Goal: Information Seeking & Learning: Learn about a topic

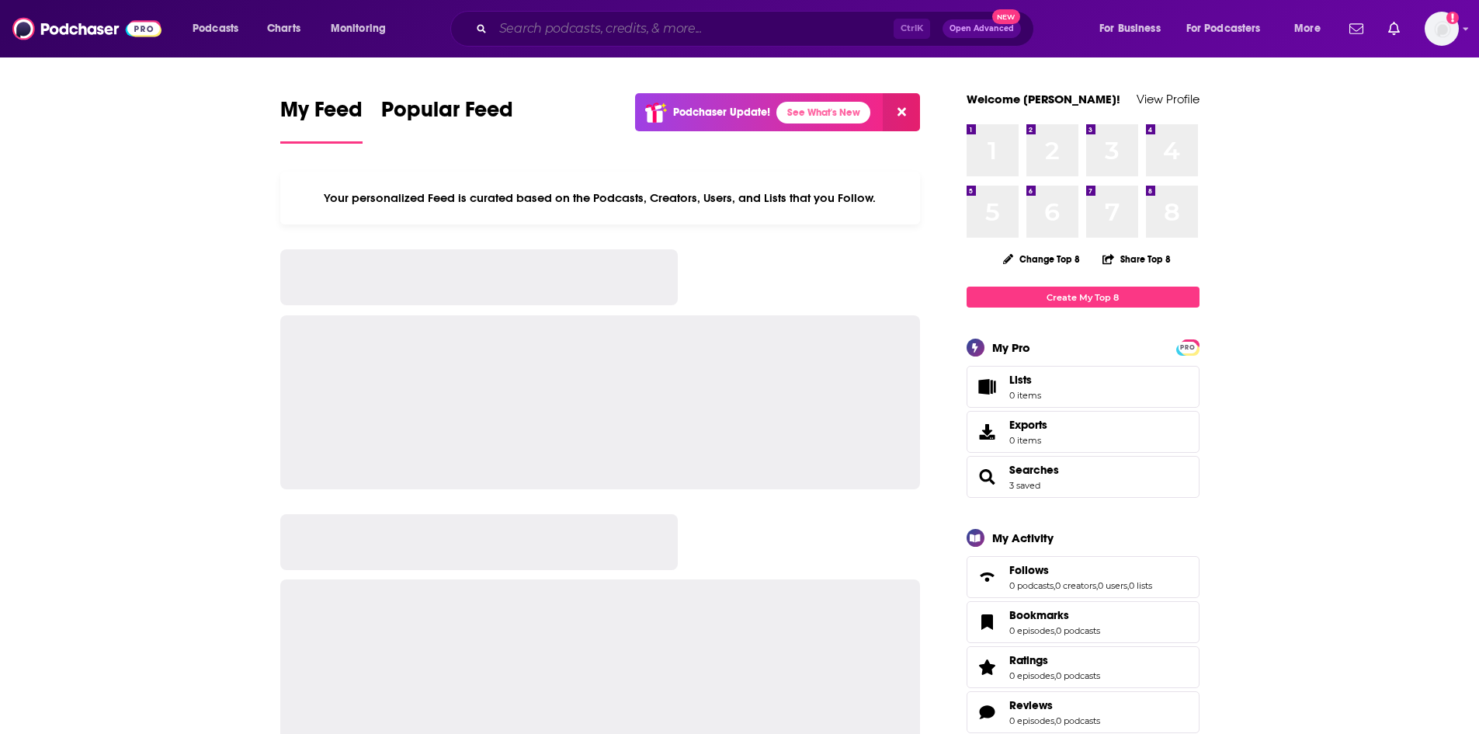
click at [562, 26] on input "Search podcasts, credits, & more..." at bounding box center [693, 28] width 401 height 25
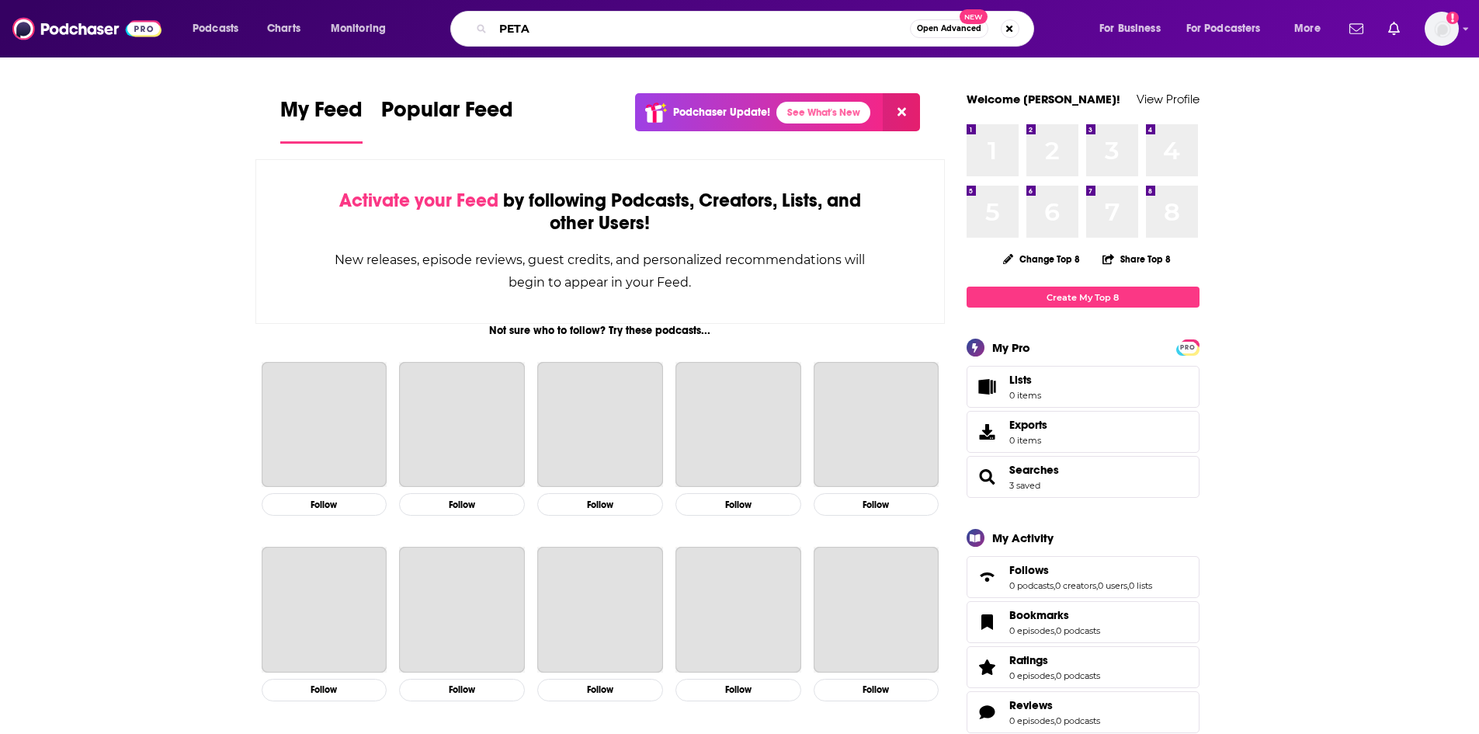
type input "PETA"
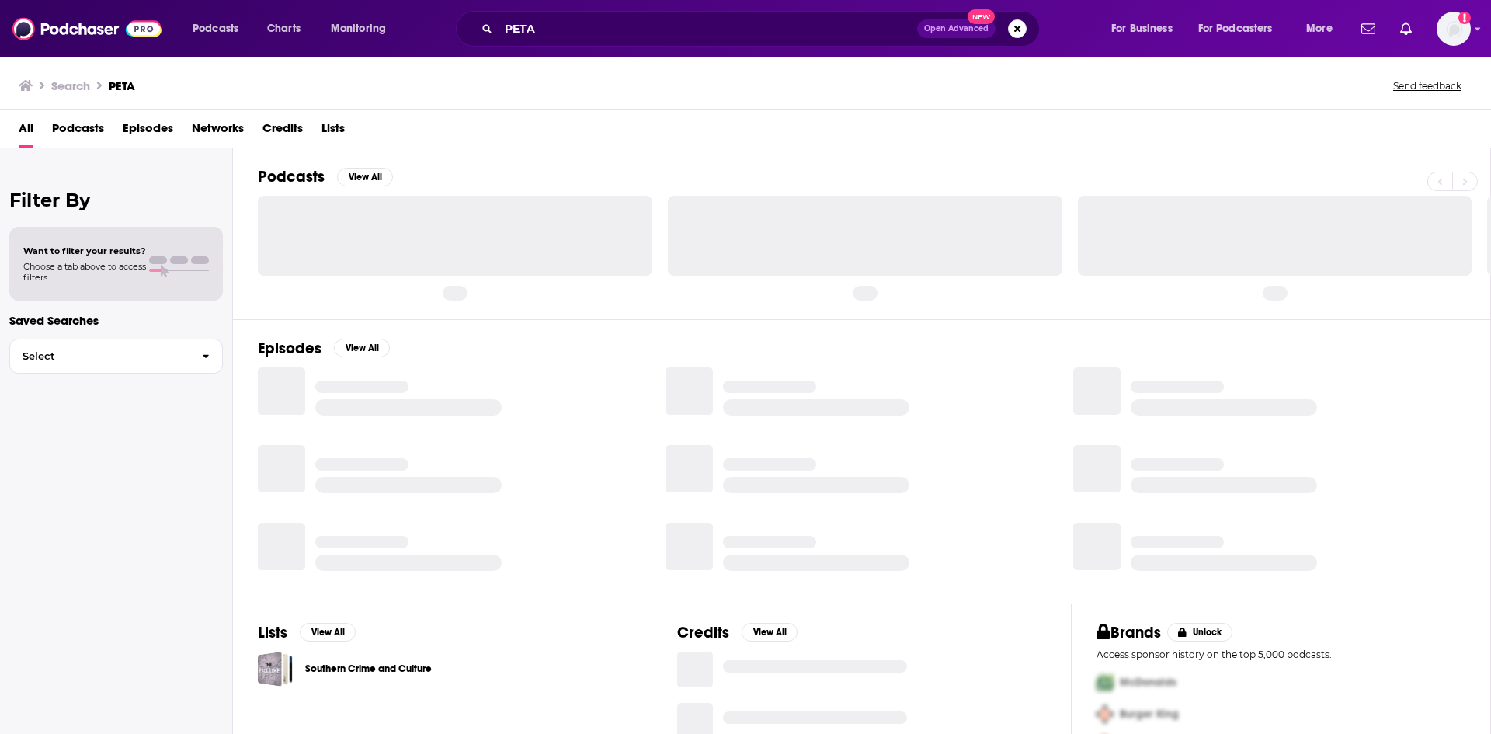
click at [148, 133] on span "Episodes" at bounding box center [148, 132] width 50 height 32
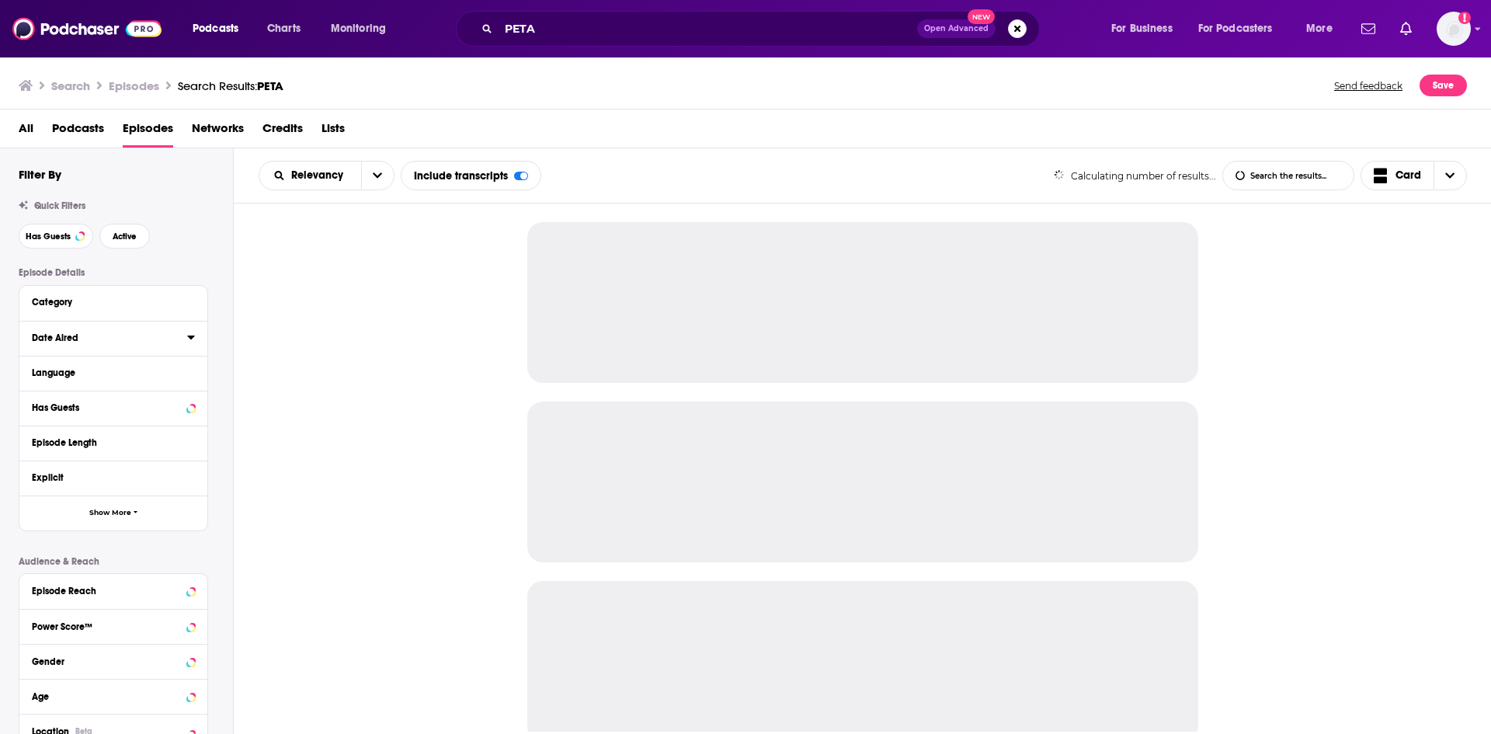
click at [190, 338] on icon at bounding box center [190, 337] width 7 height 4
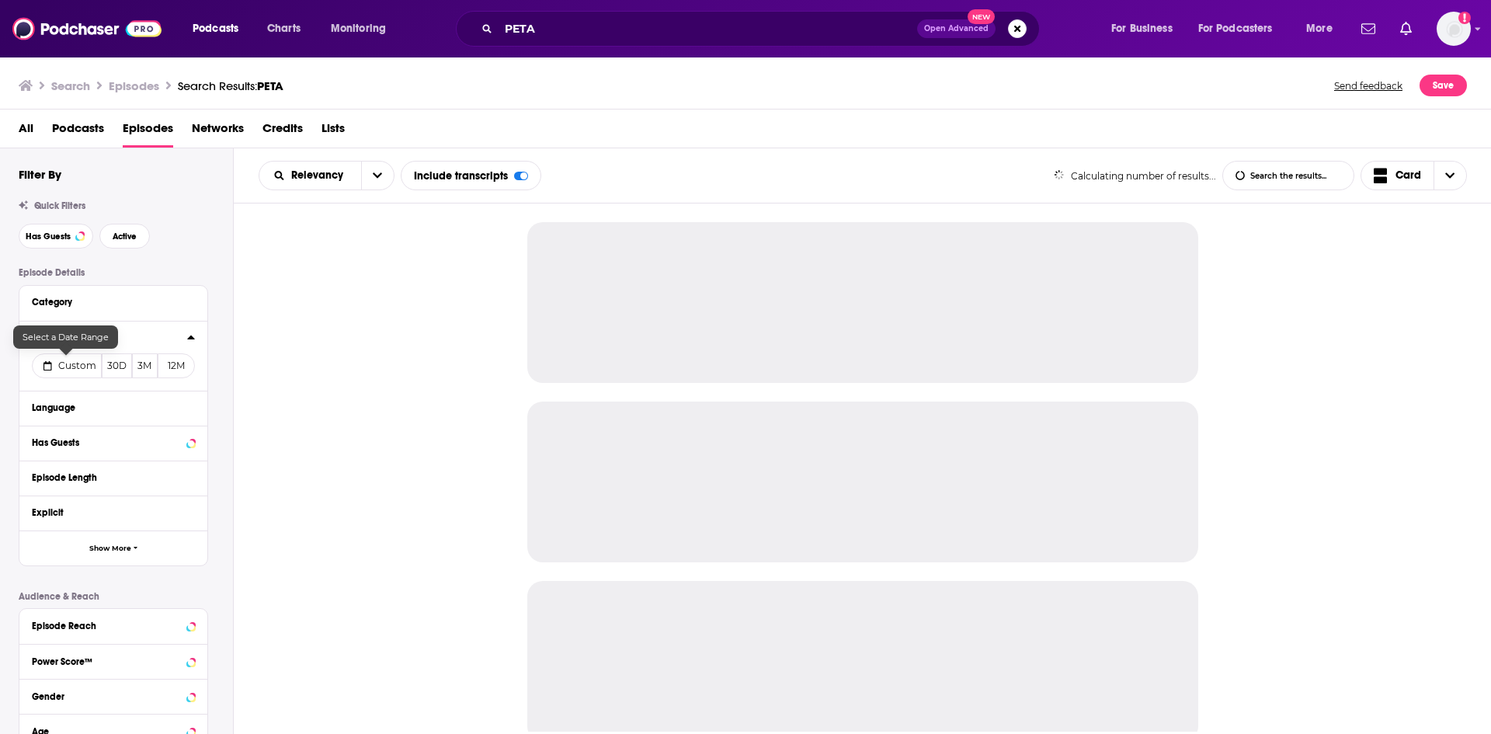
click at [75, 364] on span "Custom" at bounding box center [77, 365] width 38 height 12
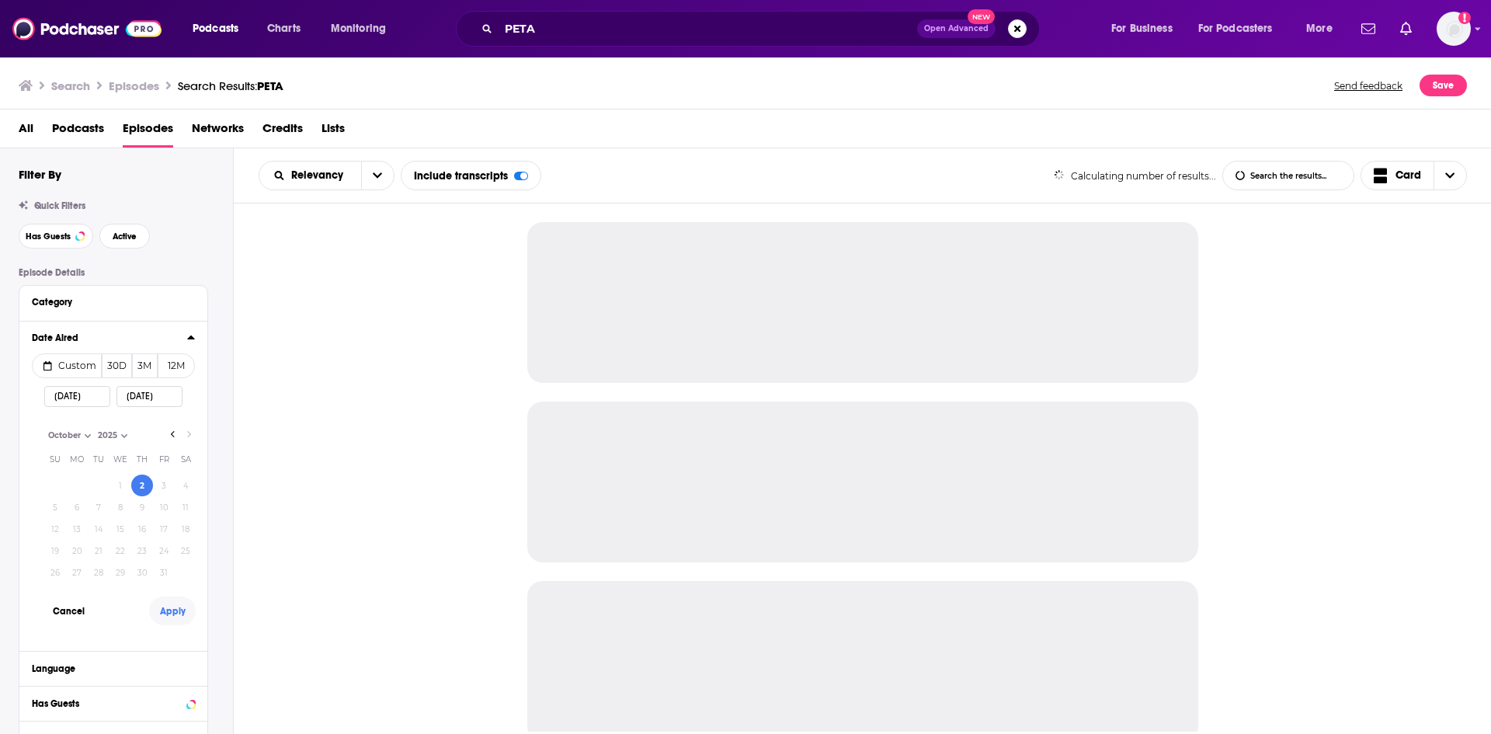
click at [172, 613] on button "Apply" at bounding box center [172, 610] width 47 height 29
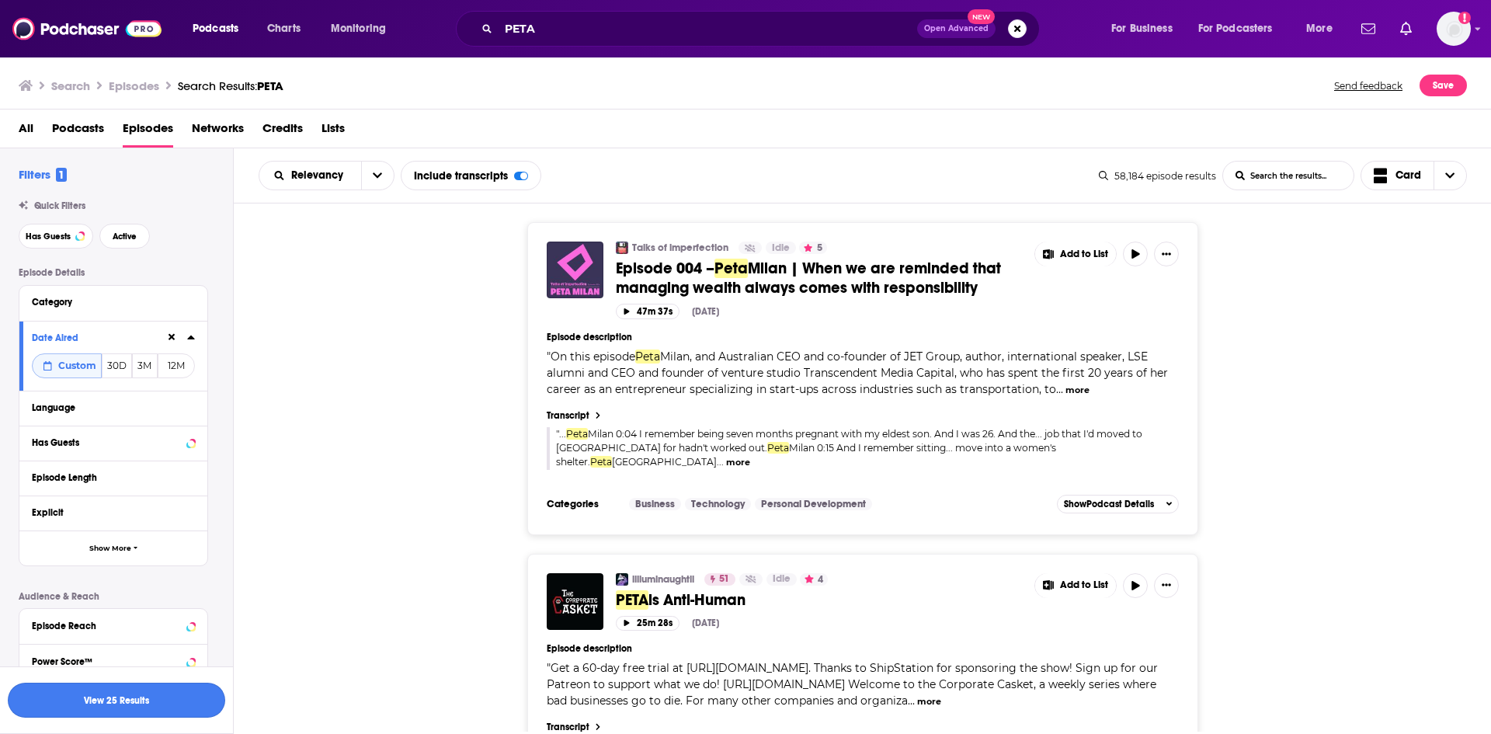
click at [154, 710] on button "View 25 Results" at bounding box center [116, 699] width 217 height 35
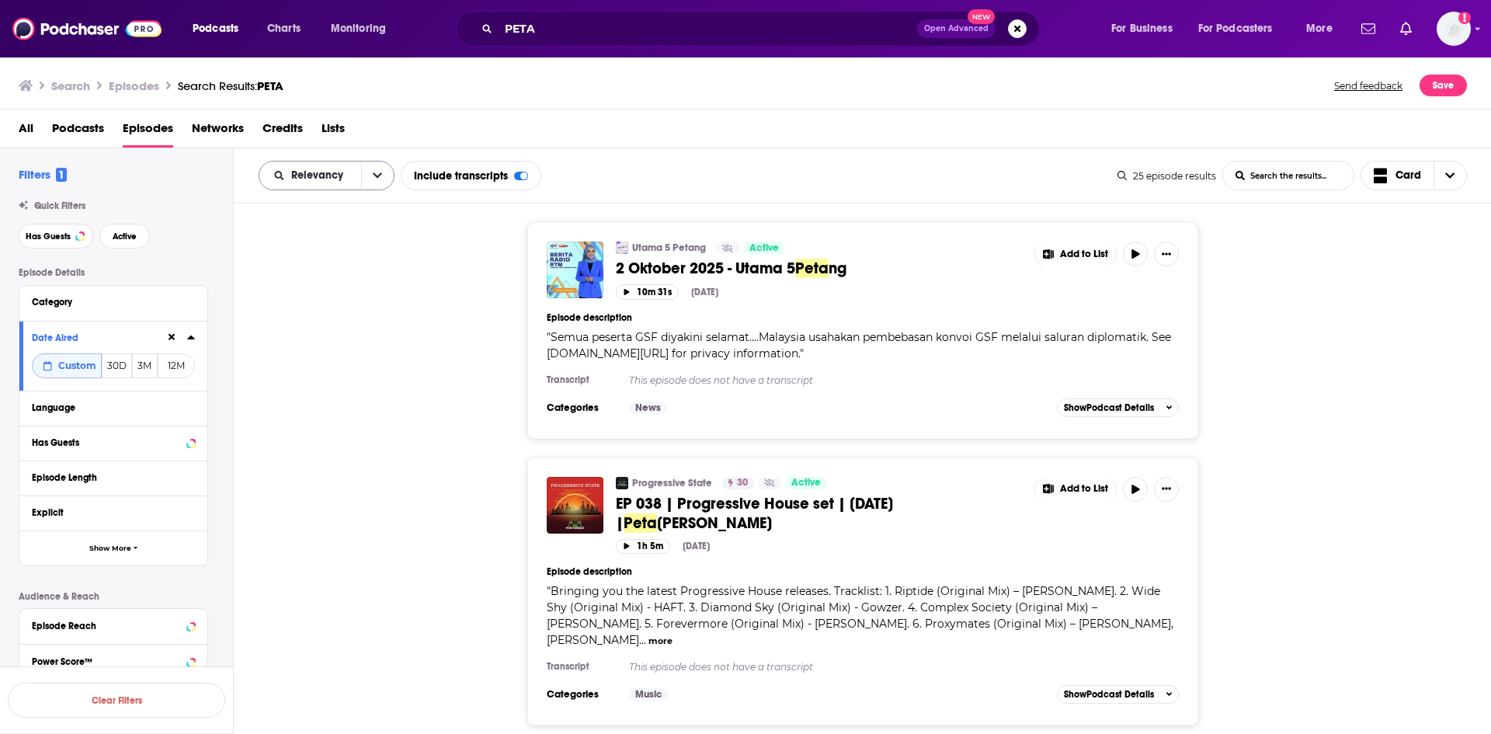
click at [371, 180] on button "open menu" at bounding box center [377, 175] width 33 height 28
click at [346, 300] on div "Power Score" at bounding box center [327, 308] width 136 height 26
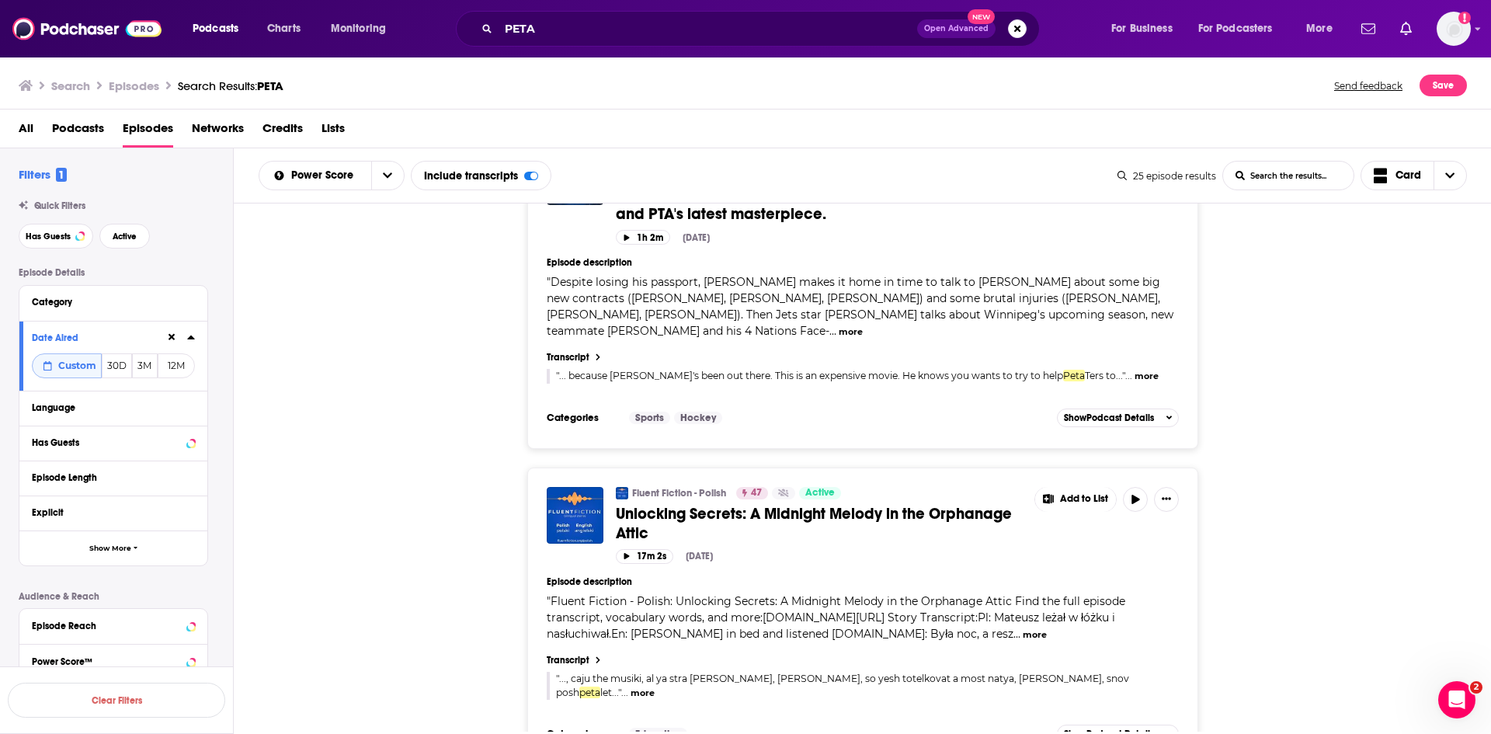
scroll to position [4192, 0]
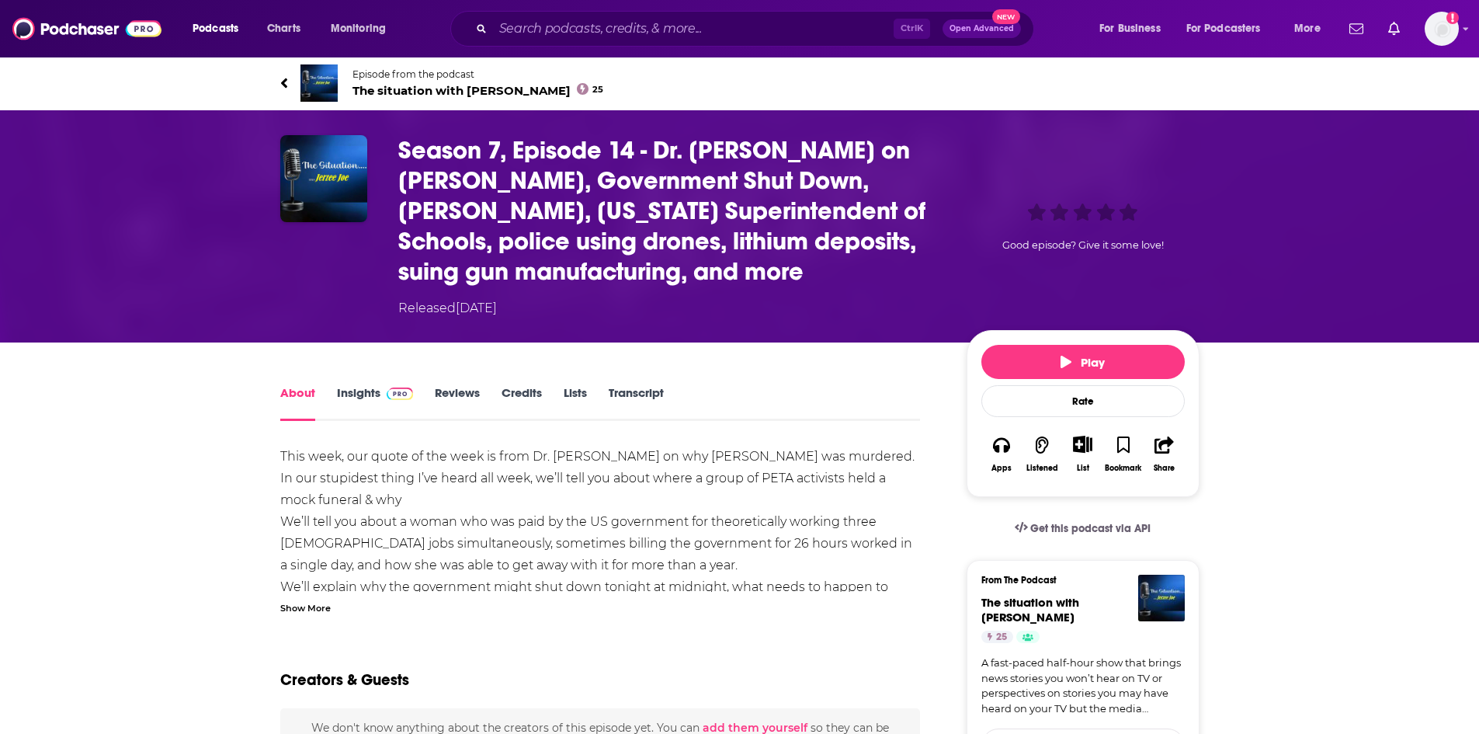
click at [361, 394] on link "Insights" at bounding box center [375, 403] width 77 height 36
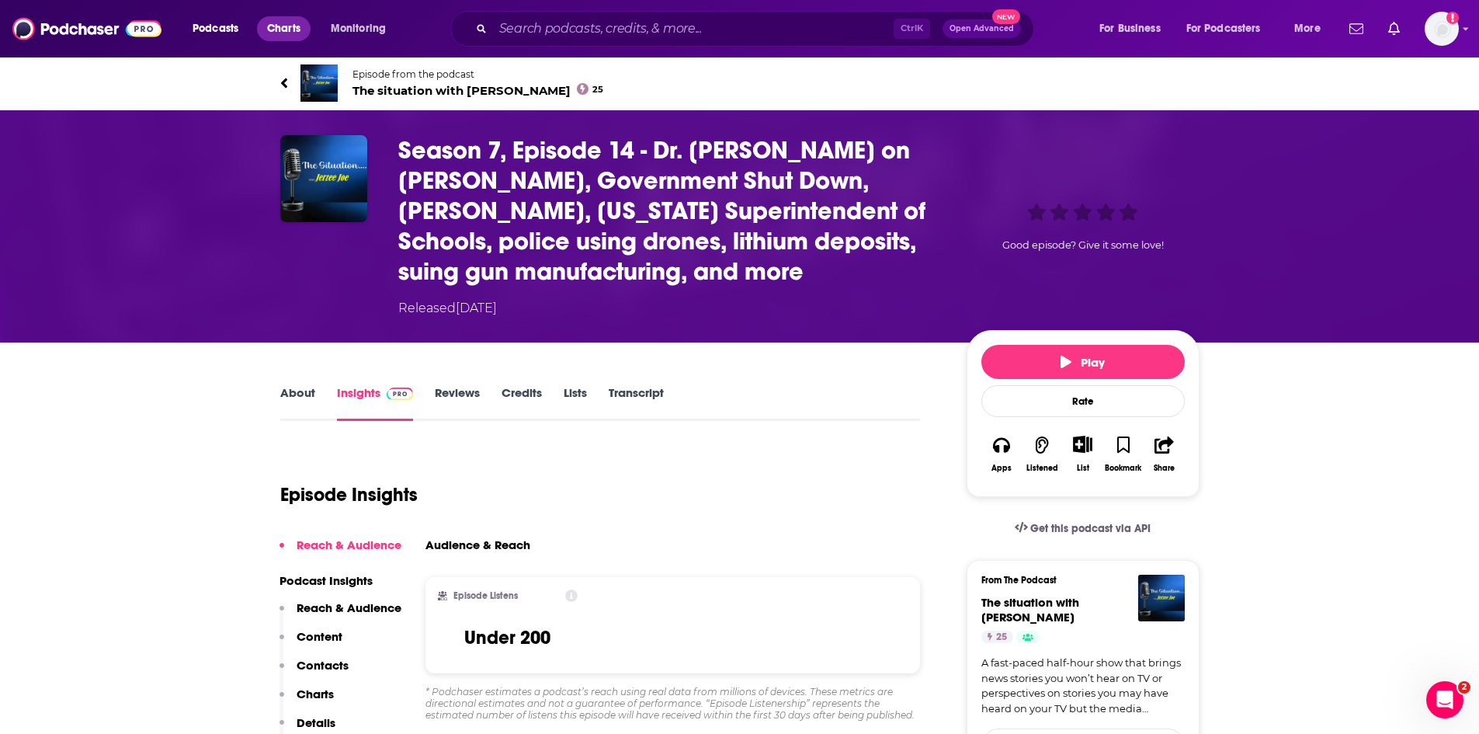
click at [266, 36] on link "Charts" at bounding box center [283, 28] width 53 height 25
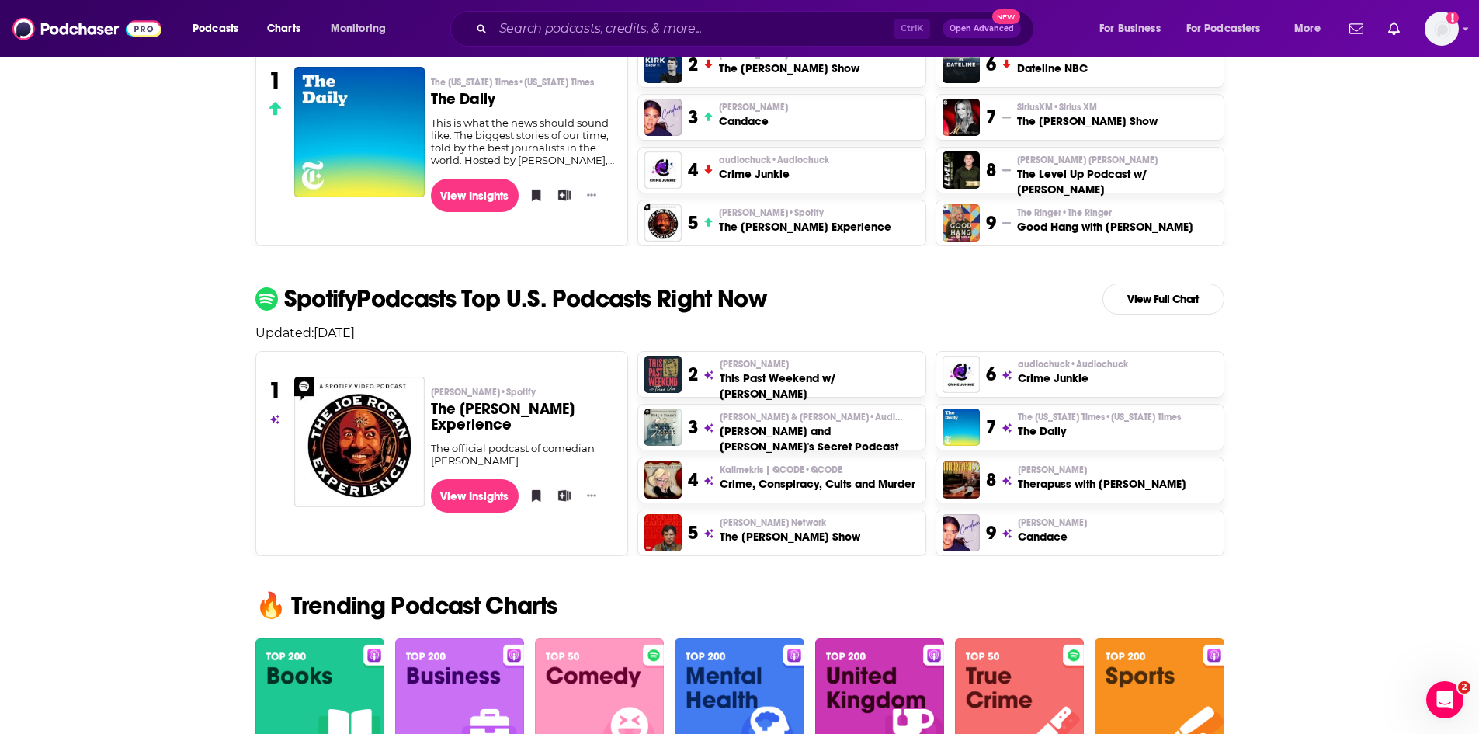
scroll to position [543, 0]
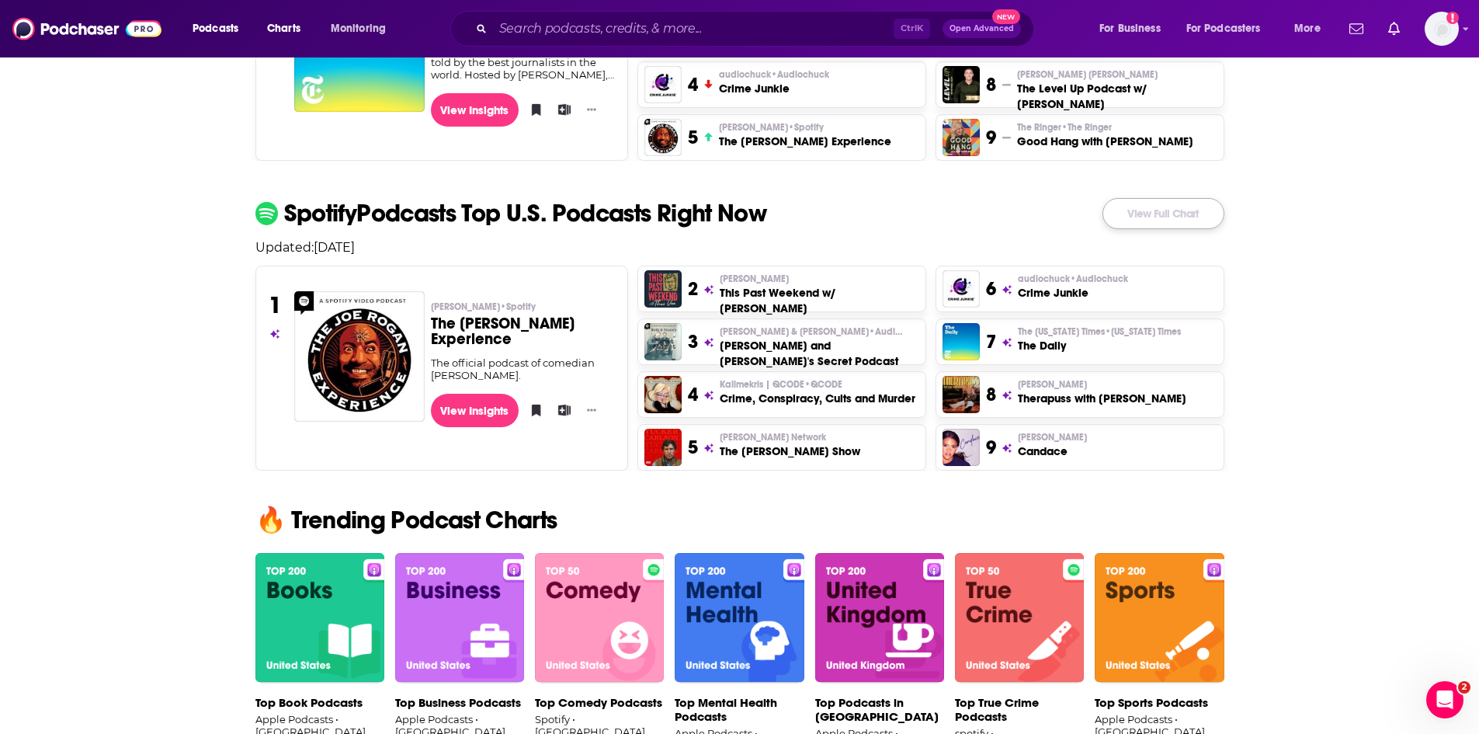
click at [1143, 206] on link "View Full Chart" at bounding box center [1163, 213] width 122 height 31
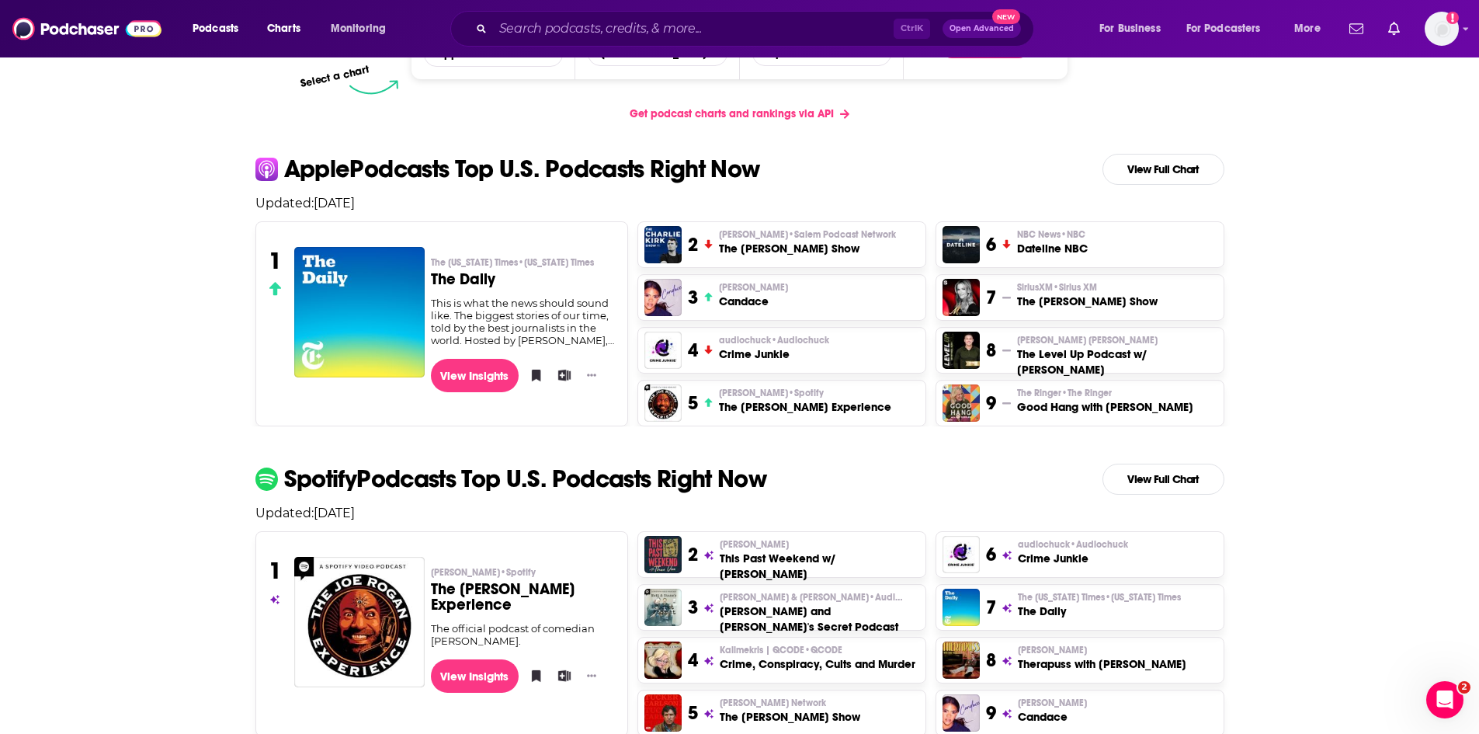
scroll to position [233, 0]
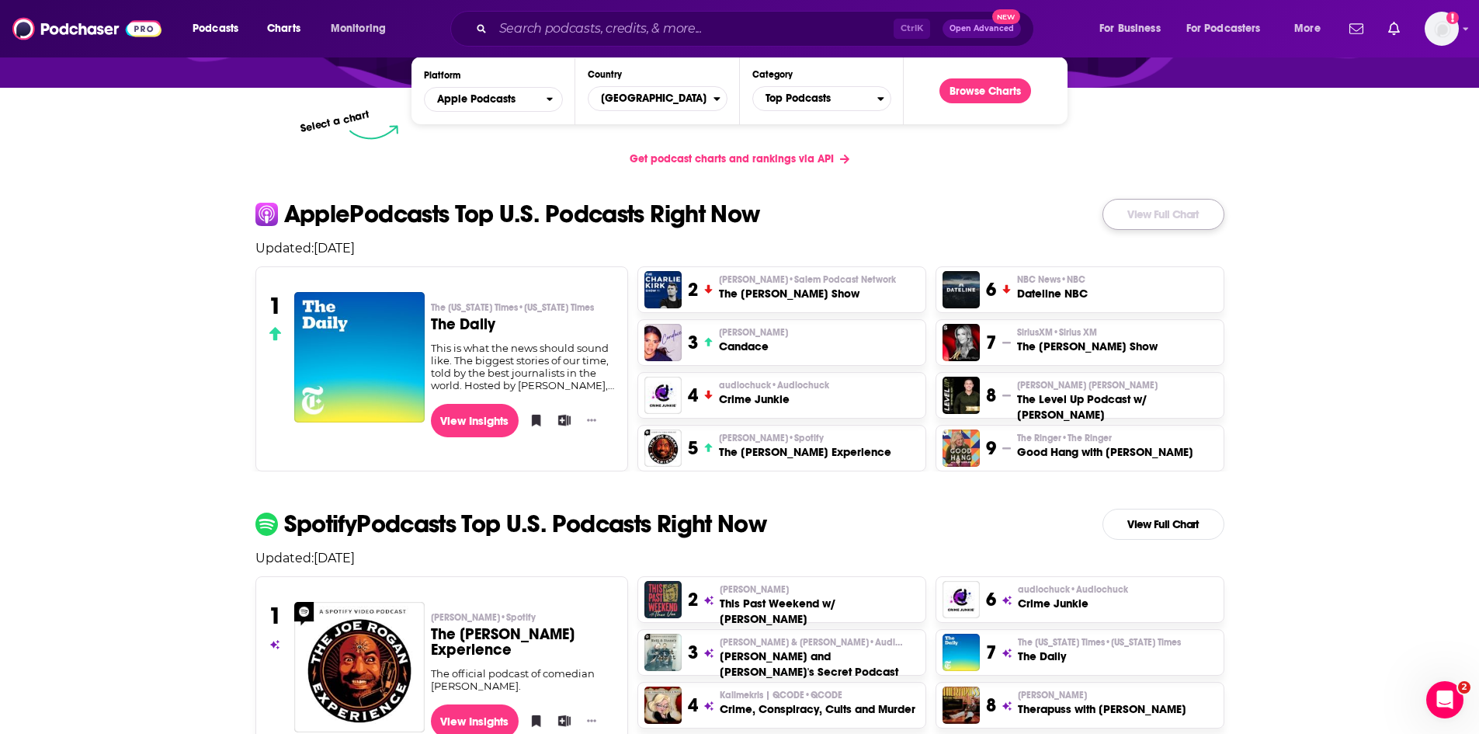
click at [1164, 211] on link "View Full Chart" at bounding box center [1163, 214] width 122 height 31
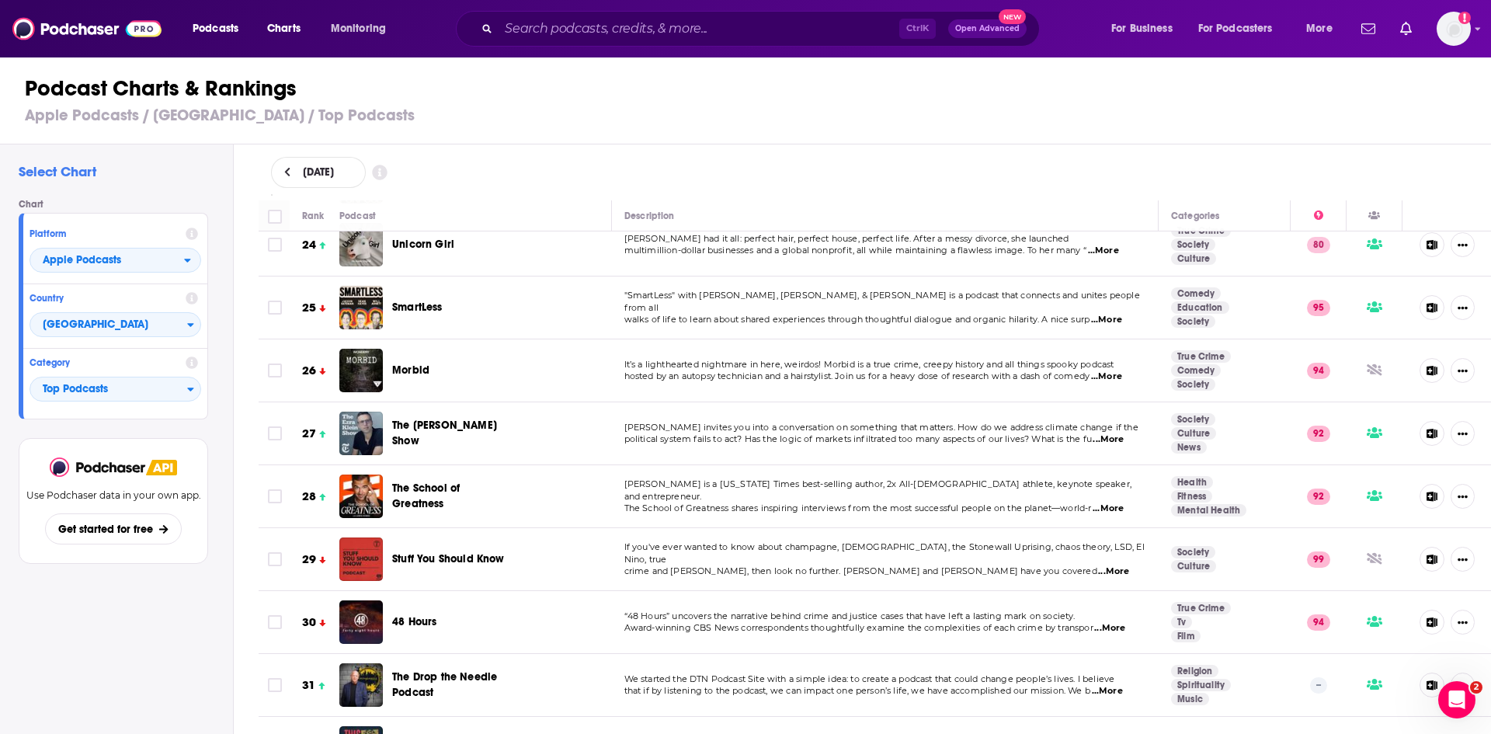
scroll to position [1553, 0]
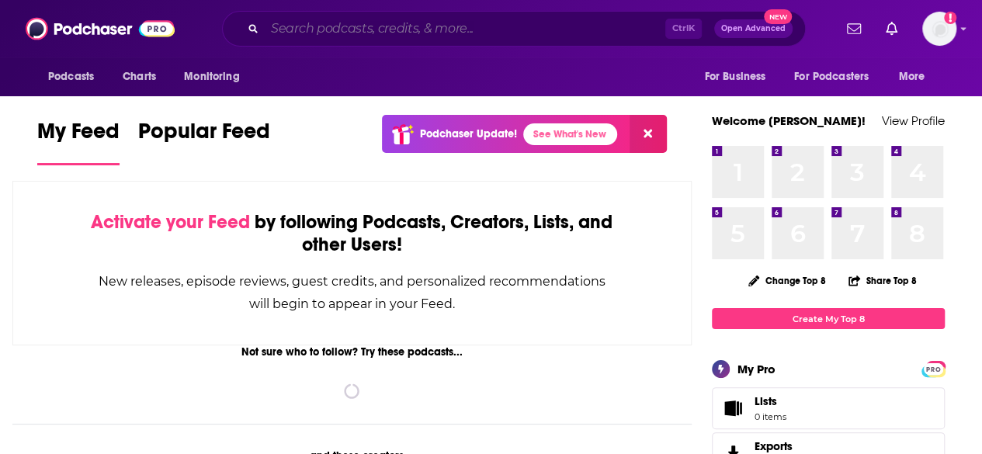
click at [583, 31] on input "Search podcasts, credits, & more..." at bounding box center [465, 28] width 401 height 25
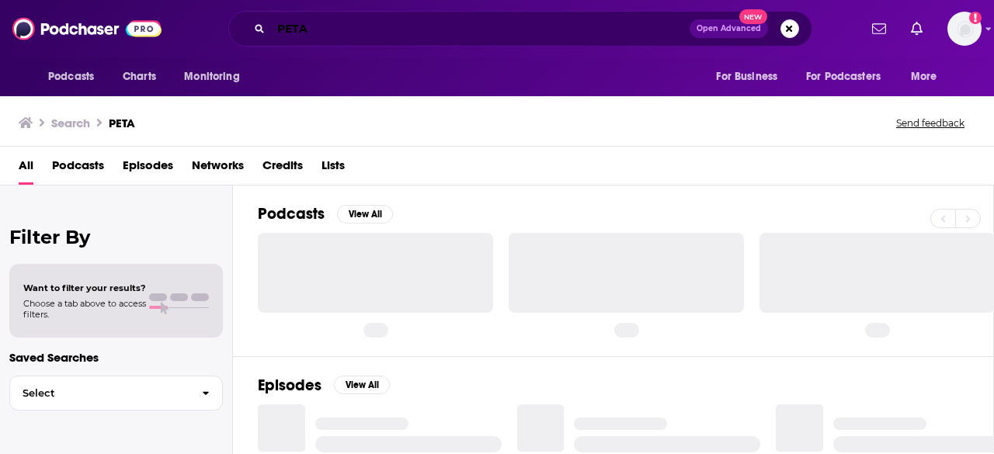
drag, startPoint x: 382, startPoint y: 33, endPoint x: 45, endPoint y: 21, distance: 337.2
click at [45, 22] on div "Podcasts Charts Monitoring PETA Open Advanced New For Business For Podcasters M…" at bounding box center [497, 28] width 994 height 57
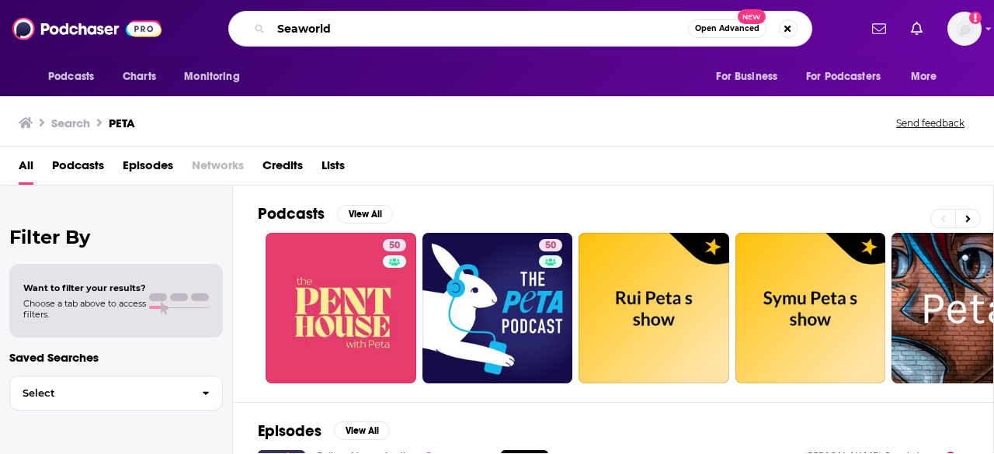
type input "Seaworld"
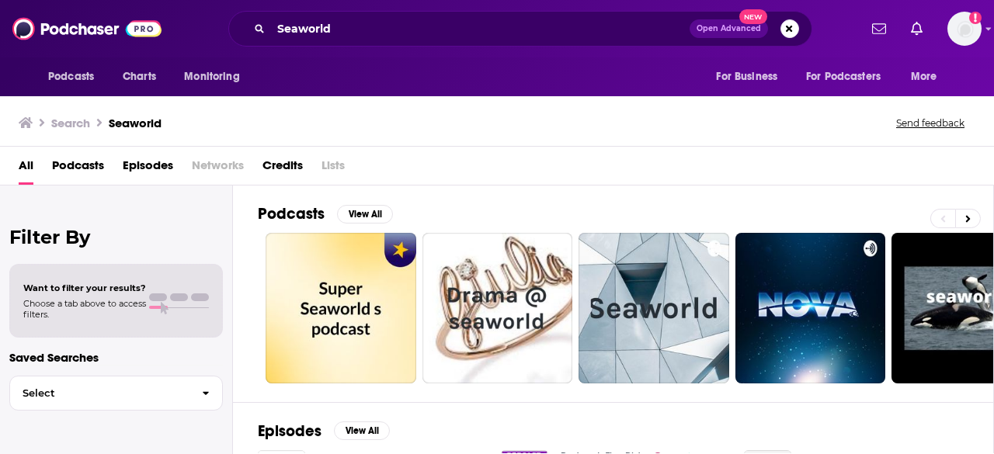
click at [154, 168] on span "Episodes" at bounding box center [148, 169] width 50 height 32
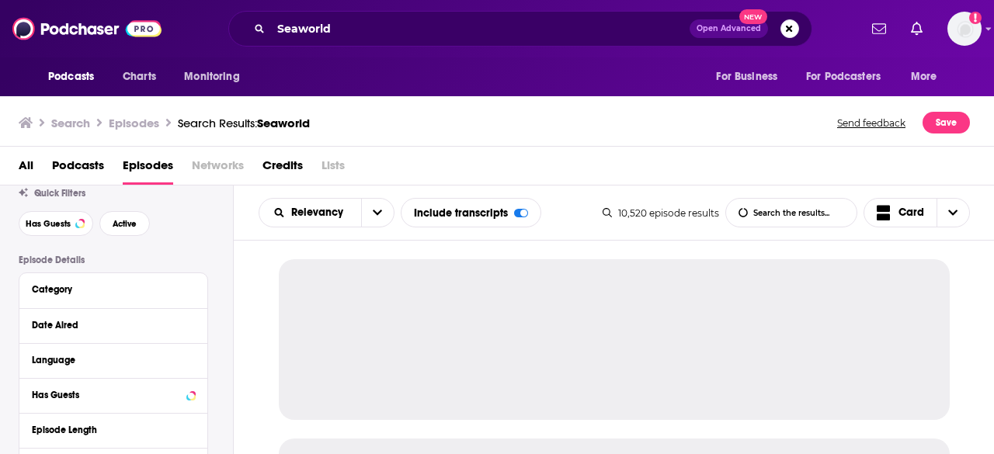
scroll to position [155, 0]
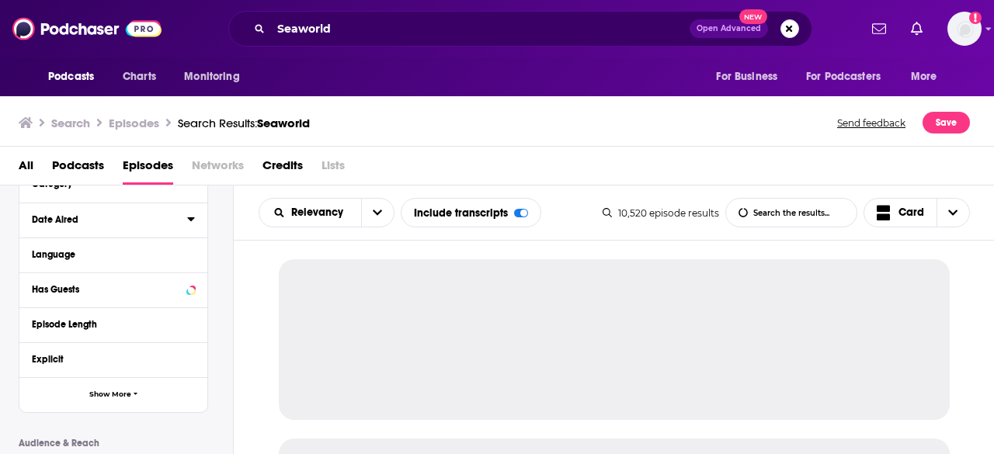
click at [187, 221] on icon at bounding box center [191, 219] width 8 height 12
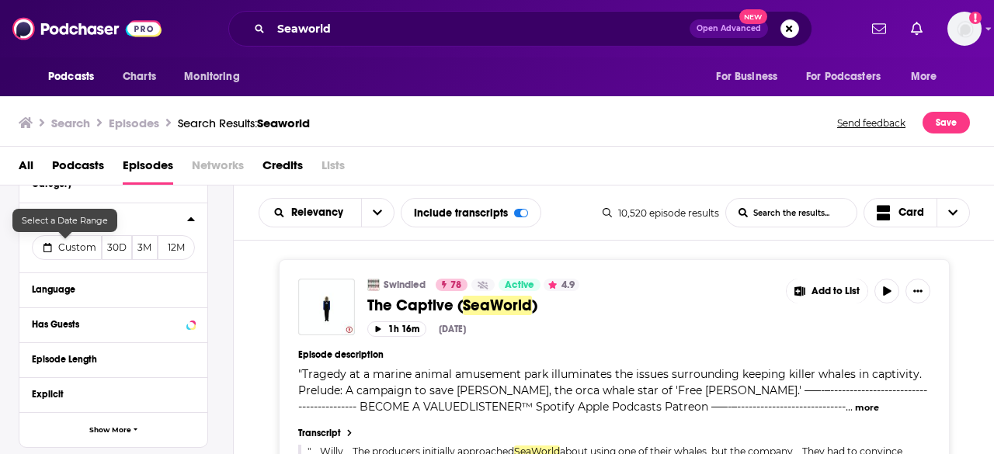
click at [82, 249] on span "Custom" at bounding box center [77, 247] width 38 height 12
select select "9"
select select "2025"
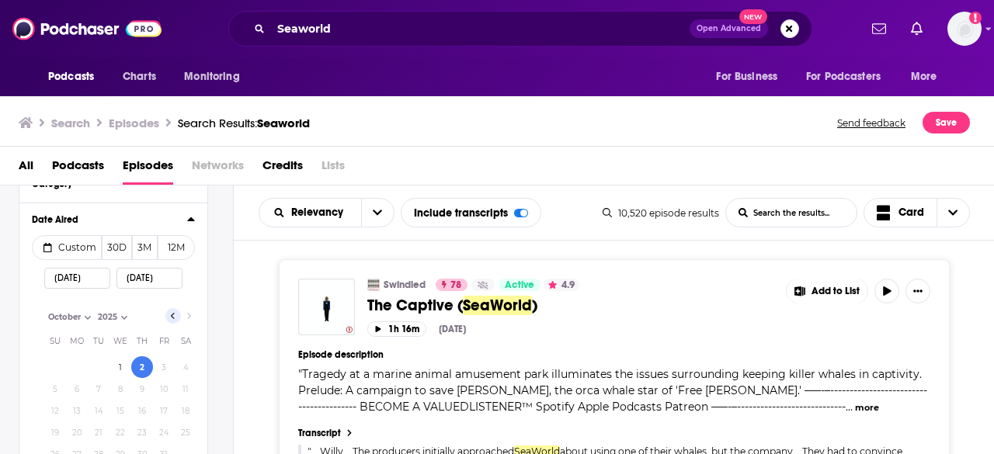
click at [172, 319] on icon "Go to previous month" at bounding box center [173, 316] width 6 height 12
select select "8"
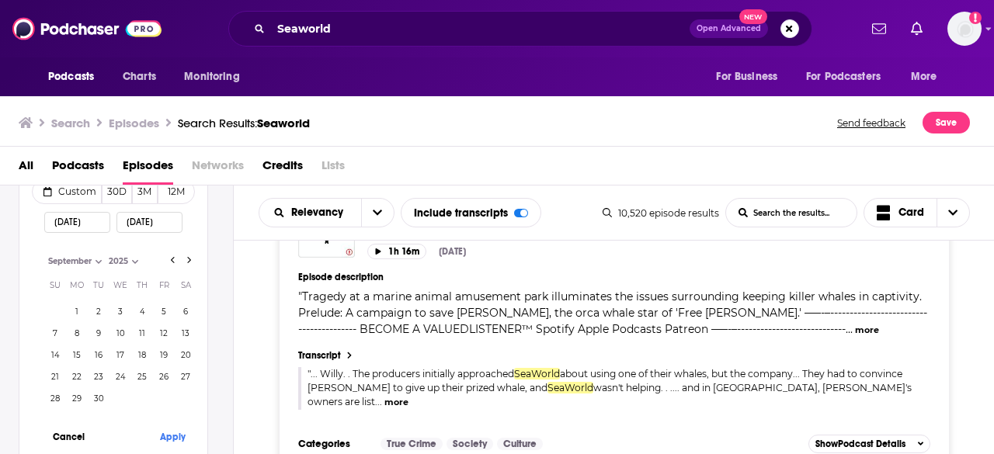
scroll to position [233, 0]
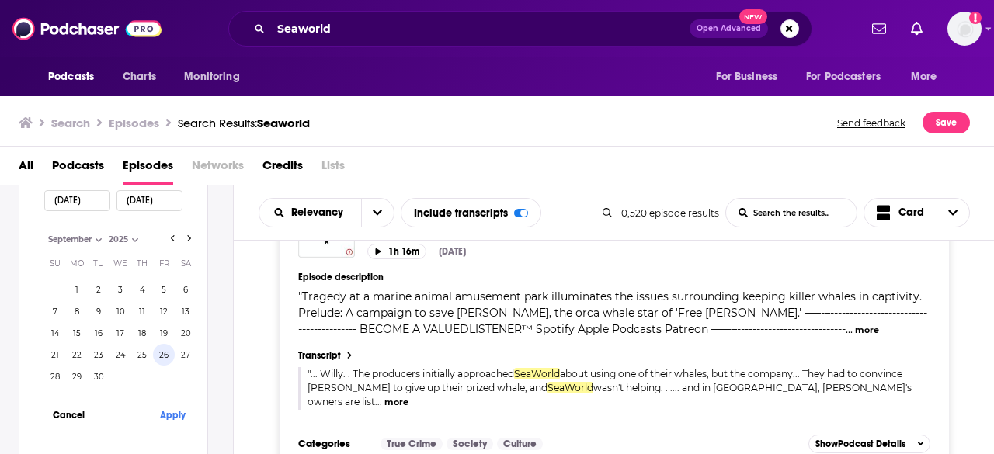
click at [163, 356] on button "26" at bounding box center [164, 355] width 22 height 22
type input "09/26/2025"
click at [177, 417] on button "Apply" at bounding box center [172, 415] width 47 height 29
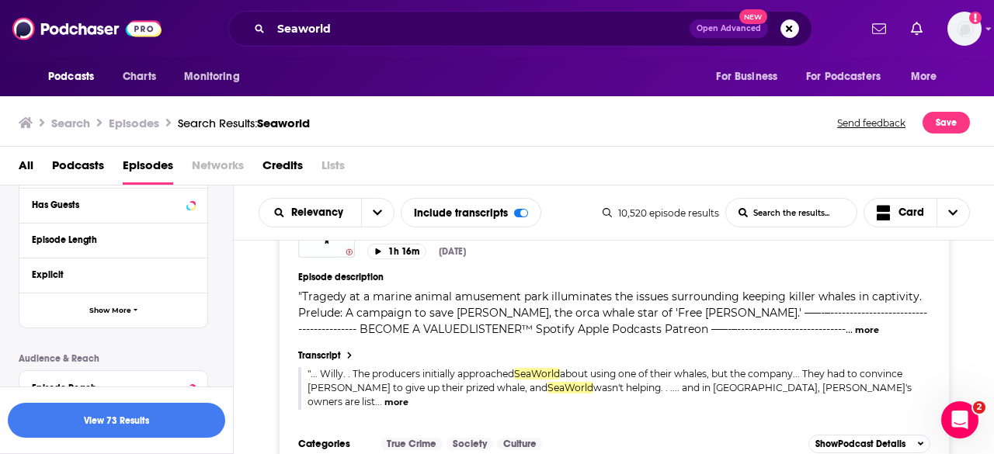
scroll to position [0, 0]
click at [179, 424] on button "View 73 Results" at bounding box center [116, 420] width 217 height 35
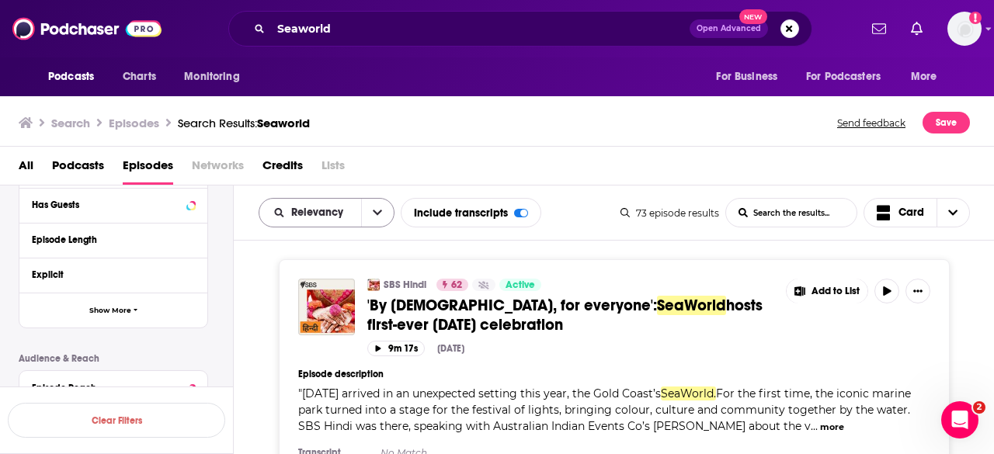
click at [373, 207] on icon "open menu" at bounding box center [377, 212] width 9 height 11
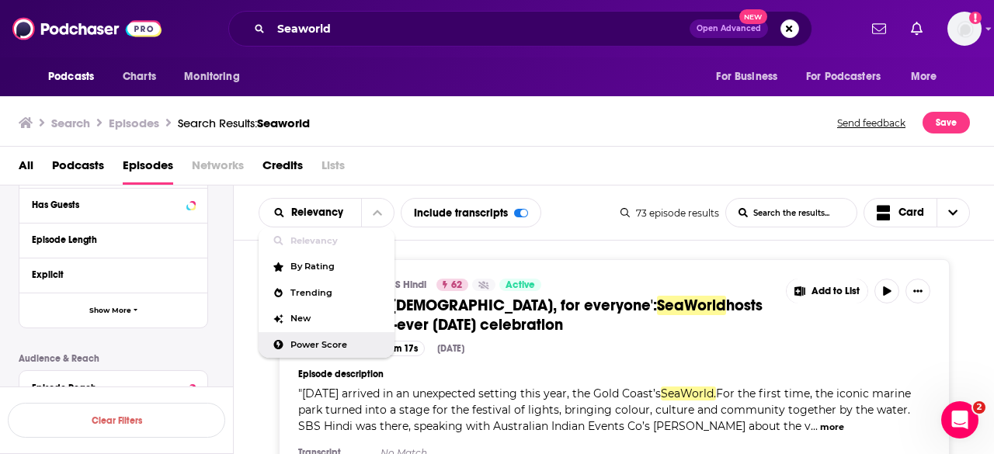
click at [325, 347] on span "Power Score" at bounding box center [336, 345] width 92 height 9
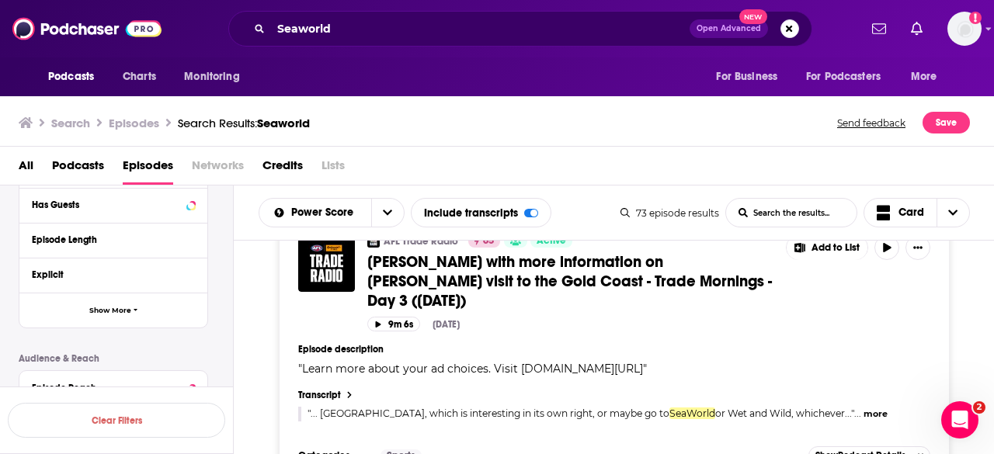
scroll to position [6813, 0]
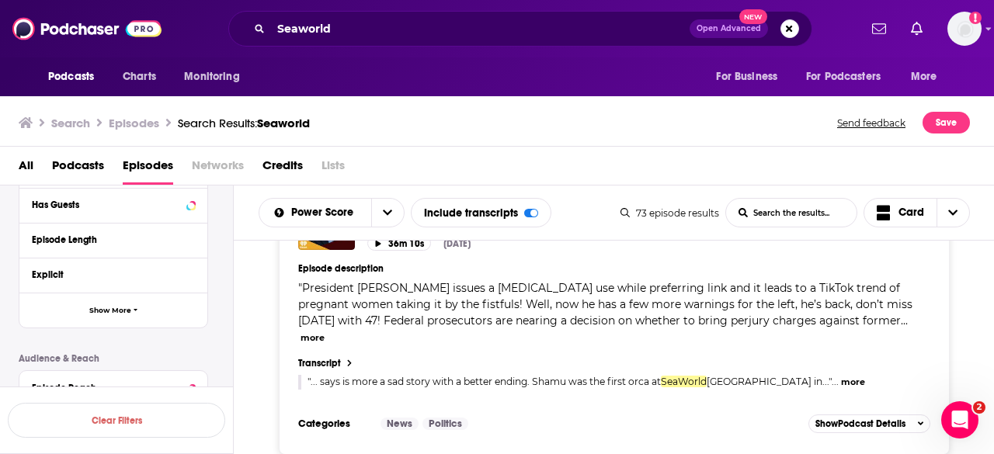
scroll to position [9608, 0]
